Goal: Information Seeking & Learning: Check status

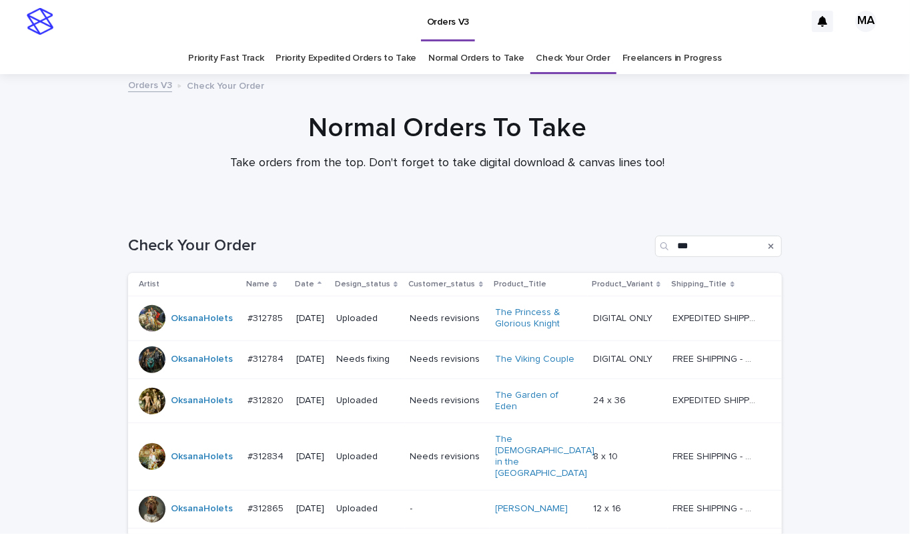
scroll to position [218, 0]
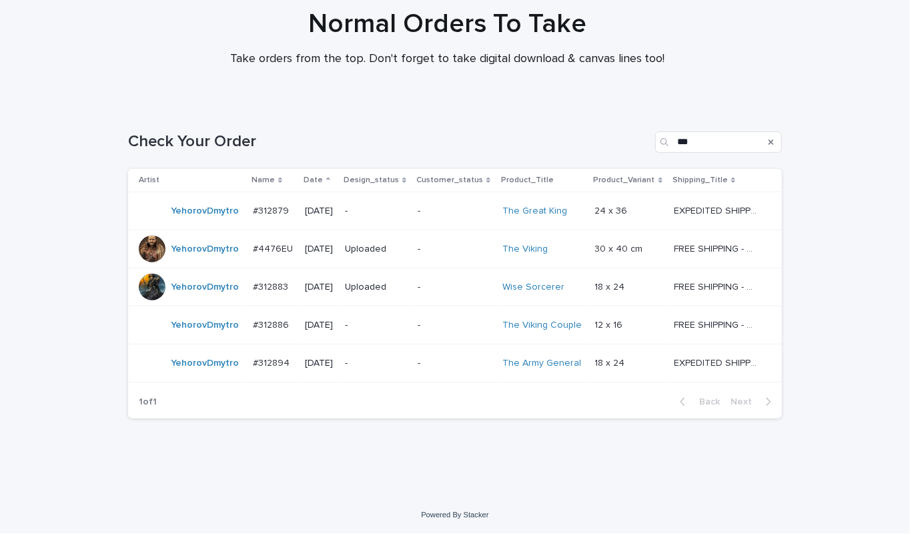
scroll to position [105, 0]
click at [178, 65] on div "Normal Orders To Take Take orders from the top. Don't forget to take digital do…" at bounding box center [448, 43] width 896 height 71
click at [858, 59] on div "Normal Orders To Take Take orders from the top. Don't forget to take digital do…" at bounding box center [448, 43] width 896 height 71
